Goal: Task Accomplishment & Management: Use online tool/utility

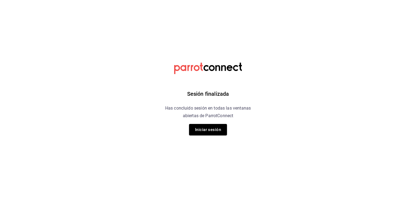
click at [218, 137] on div "Sesión finalizada Has concluido sesión en todas las ventanas abiertas de Parrot…" at bounding box center [208, 99] width 137 height 198
click at [216, 130] on button "Iniciar sesión" at bounding box center [208, 129] width 38 height 11
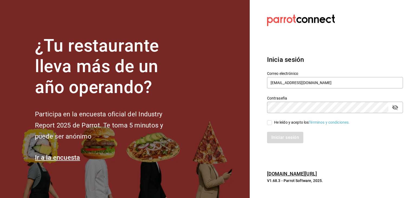
click at [268, 122] on input "He leído y acepto los Términos y condiciones." at bounding box center [269, 122] width 5 height 5
checkbox input "true"
click at [277, 135] on button "Iniciar sesión" at bounding box center [285, 137] width 37 height 11
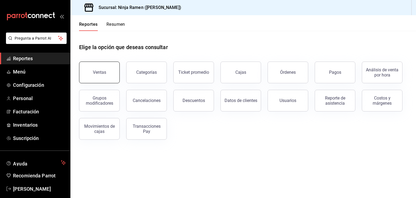
click at [95, 76] on button "Ventas" at bounding box center [99, 73] width 41 height 22
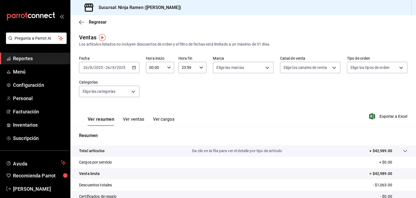
click at [122, 68] on input "2025" at bounding box center [121, 67] width 9 height 4
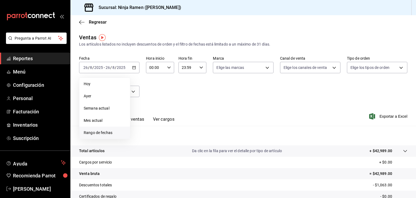
click at [106, 130] on span "Rango de fechas" at bounding box center [105, 133] width 42 height 6
click at [192, 88] on icon "button" at bounding box center [190, 87] width 7 height 7
click at [150, 102] on abbr "1" at bounding box center [151, 104] width 2 height 4
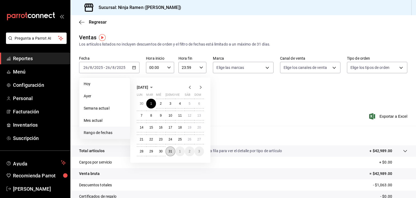
click at [167, 150] on button "31" at bounding box center [170, 151] width 9 height 10
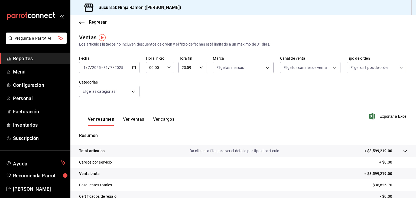
click at [124, 118] on button "Ver ventas" at bounding box center [133, 121] width 21 height 9
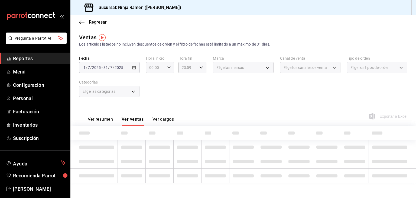
scroll to position [2, 0]
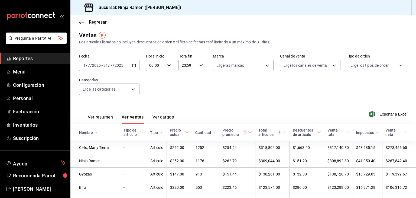
click at [142, 115] on button "Ver ventas" at bounding box center [133, 118] width 22 height 9
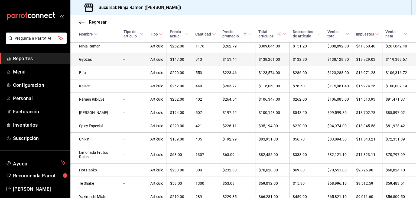
scroll to position [0, 0]
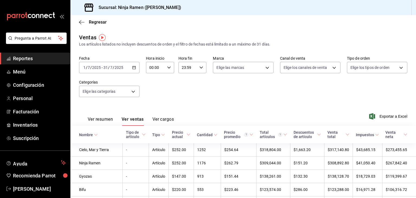
click at [103, 120] on button "Ver resumen" at bounding box center [100, 121] width 25 height 9
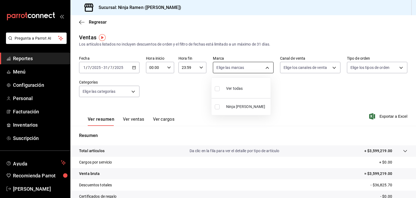
click at [252, 70] on body "Pregunta a Parrot AI Reportes Menú Configuración Personal Facturación Inventari…" at bounding box center [208, 99] width 416 height 198
click at [298, 65] on div at bounding box center [208, 99] width 416 height 198
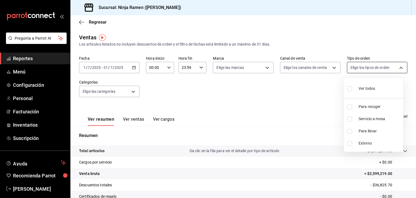
click at [392, 66] on body "Pregunta a Parrot AI Reportes Menú Configuración Personal Facturación Inventari…" at bounding box center [208, 99] width 416 height 198
click at [283, 84] on div at bounding box center [208, 99] width 416 height 198
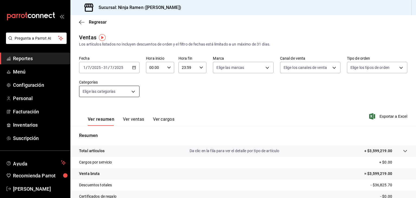
click at [127, 90] on body "Pregunta a Parrot AI Reportes Menú Configuración Personal Facturación Inventari…" at bounding box center [208, 99] width 416 height 198
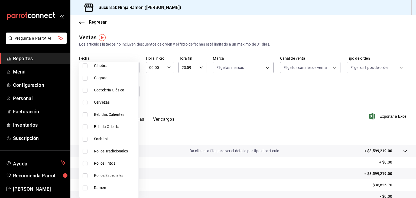
scroll to position [289, 0]
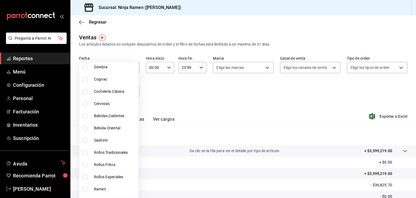
click at [85, 91] on input "checkbox" at bounding box center [85, 91] width 5 height 5
checkbox input "true"
type input "dd5b2948-ed91-4693-bdd3-1127b29f288a"
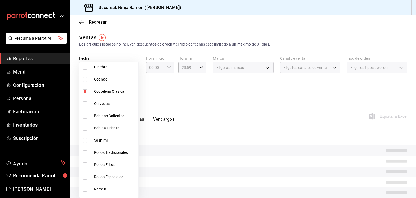
click at [85, 103] on input "checkbox" at bounding box center [85, 103] width 5 height 5
checkbox input "true"
type input "dd5b2948-ed91-4693-bdd3-1127b29f288a,18fa9852-6fb6-4a0a-a0b1-04cbdeffdf3f"
click at [85, 77] on input "checkbox" at bounding box center [85, 79] width 5 height 5
checkbox input "true"
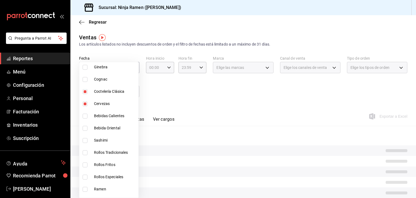
type input "dd5b2948-ed91-4693-bdd3-1127b29f288a,18fa9852-6fb6-4a0a-a0b1-04cbdeffdf3f,0f331…"
click at [84, 66] on input "checkbox" at bounding box center [85, 67] width 5 height 5
checkbox input "true"
type input "dd5b2948-ed91-4693-bdd3-1127b29f288a,18fa9852-6fb6-4a0a-a0b1-04cbdeffdf3f,0f331…"
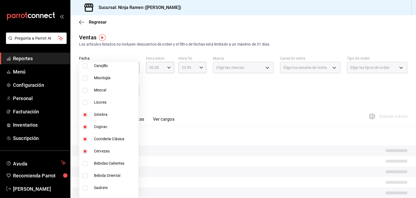
scroll to position [241, 0]
click at [85, 104] on input "checkbox" at bounding box center [85, 102] width 5 height 5
checkbox input "true"
type input "dd5b2948-ed91-4693-bdd3-1127b29f288a,18fa9852-6fb6-4a0a-a0b1-04cbdeffdf3f,0f331…"
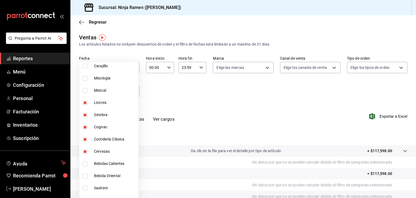
click at [85, 88] on input "checkbox" at bounding box center [85, 90] width 5 height 5
checkbox input "true"
type input "dd5b2948-ed91-4693-bdd3-1127b29f288a,18fa9852-6fb6-4a0a-a0b1-04cbdeffdf3f,0f331…"
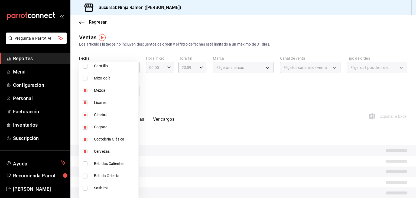
click at [83, 76] on input "checkbox" at bounding box center [85, 78] width 5 height 5
checkbox input "true"
type input "dd5b2948-ed91-4693-bdd3-1127b29f288a,18fa9852-6fb6-4a0a-a0b1-04cbdeffdf3f,0f331…"
click at [86, 65] on input "checkbox" at bounding box center [85, 66] width 5 height 5
checkbox input "true"
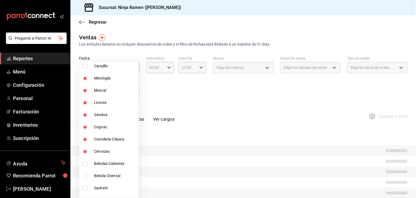
type input "dd5b2948-ed91-4693-bdd3-1127b29f288a,18fa9852-6fb6-4a0a-a0b1-04cbdeffdf3f,0f331…"
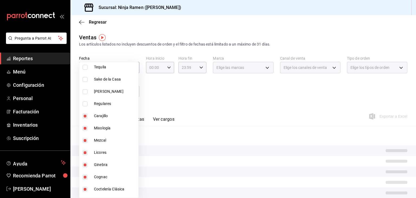
scroll to position [189, 0]
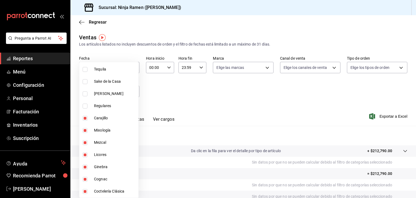
click at [84, 91] on input "checkbox" at bounding box center [85, 93] width 5 height 5
checkbox input "true"
type input "dd5b2948-ed91-4693-bdd3-1127b29f288a,18fa9852-6fb6-4a0a-a0b1-04cbdeffdf3f,0f331…"
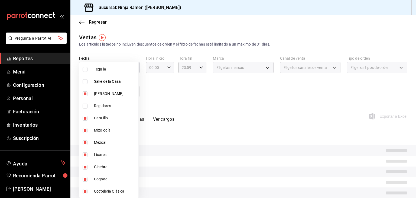
click at [87, 81] on input "checkbox" at bounding box center [85, 81] width 5 height 5
checkbox input "true"
type input "dd5b2948-ed91-4693-bdd3-1127b29f288a,18fa9852-6fb6-4a0a-a0b1-04cbdeffdf3f,0f331…"
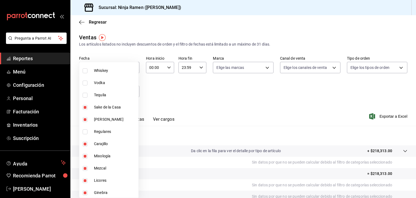
scroll to position [163, 0]
click at [85, 95] on input "checkbox" at bounding box center [85, 95] width 5 height 5
checkbox input "true"
type input "dd5b2948-ed91-4693-bdd3-1127b29f288a,18fa9852-6fb6-4a0a-a0b1-04cbdeffdf3f,0f331…"
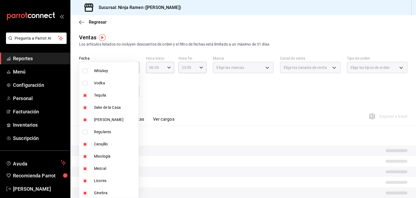
click at [83, 81] on input "checkbox" at bounding box center [85, 83] width 5 height 5
checkbox input "true"
type input "dd5b2948-ed91-4693-bdd3-1127b29f288a,18fa9852-6fb6-4a0a-a0b1-04cbdeffdf3f,0f331…"
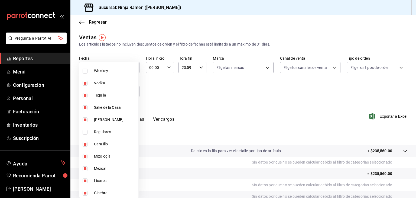
click at [84, 71] on input "checkbox" at bounding box center [85, 71] width 5 height 5
checkbox input "true"
type input "dd5b2948-ed91-4693-bdd3-1127b29f288a,18fa9852-6fb6-4a0a-a0b1-04cbdeffdf3f,0f331…"
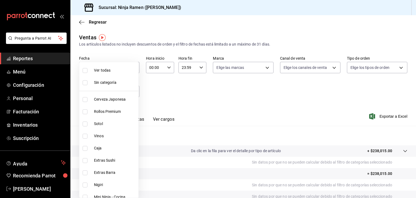
click at [84, 137] on input "checkbox" at bounding box center [85, 136] width 5 height 5
checkbox input "true"
type input "dd5b2948-ed91-4693-bdd3-1127b29f288a,18fa9852-6fb6-4a0a-a0b1-04cbdeffdf3f,0f331…"
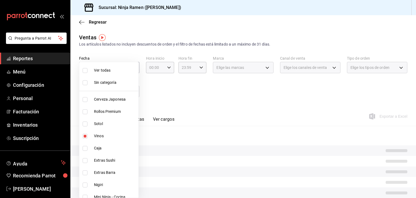
click at [85, 124] on input "checkbox" at bounding box center [85, 123] width 5 height 5
checkbox input "true"
type input "dd5b2948-ed91-4693-bdd3-1127b29f288a,18fa9852-6fb6-4a0a-a0b1-04cbdeffdf3f,0f331…"
click at [84, 98] on input "checkbox" at bounding box center [85, 99] width 5 height 5
checkbox input "true"
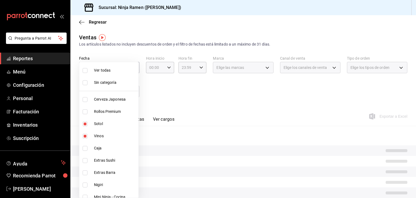
type input "dd5b2948-ed91-4693-bdd3-1127b29f288a,18fa9852-6fb6-4a0a-a0b1-04cbdeffdf3f,0f331…"
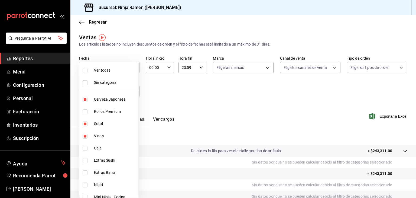
click at [187, 97] on div at bounding box center [208, 99] width 416 height 198
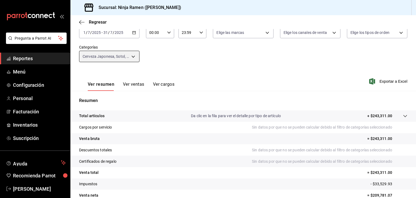
scroll to position [38, 0]
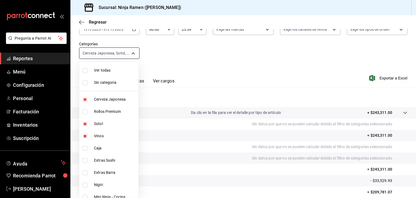
click at [134, 54] on body "Pregunta a Parrot AI Reportes Menú Configuración Personal Facturación Inventari…" at bounding box center [208, 99] width 416 height 198
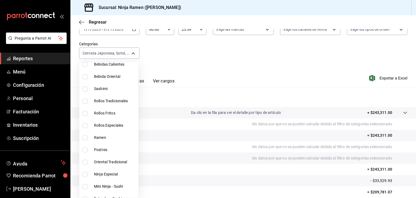
scroll to position [359, 0]
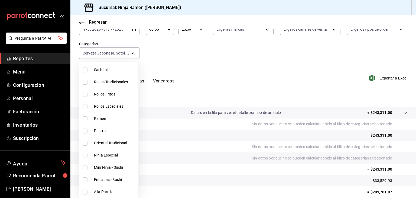
click at [207, 73] on div at bounding box center [208, 99] width 416 height 198
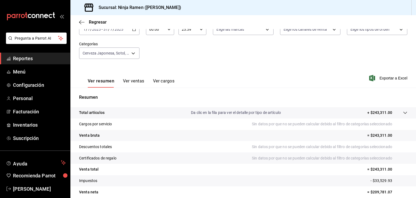
click at [124, 80] on button "Ver ventas" at bounding box center [133, 82] width 21 height 9
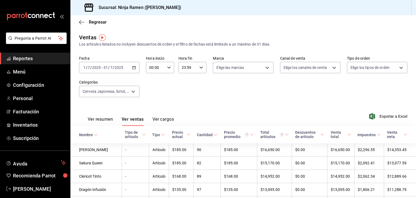
click at [123, 66] on input "2025" at bounding box center [118, 67] width 9 height 4
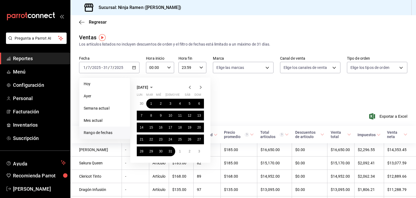
click at [255, 93] on div "Fecha [DATE] [DATE] - [DATE] [DATE] [DATE] [DATE] Semana actual Mes actual [GEO…" at bounding box center [243, 80] width 329 height 48
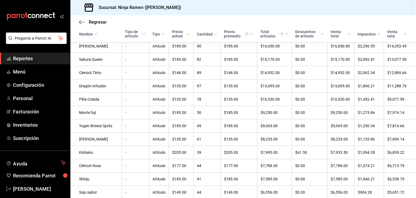
scroll to position [113, 0]
